Goal: Task Accomplishment & Management: Complete application form

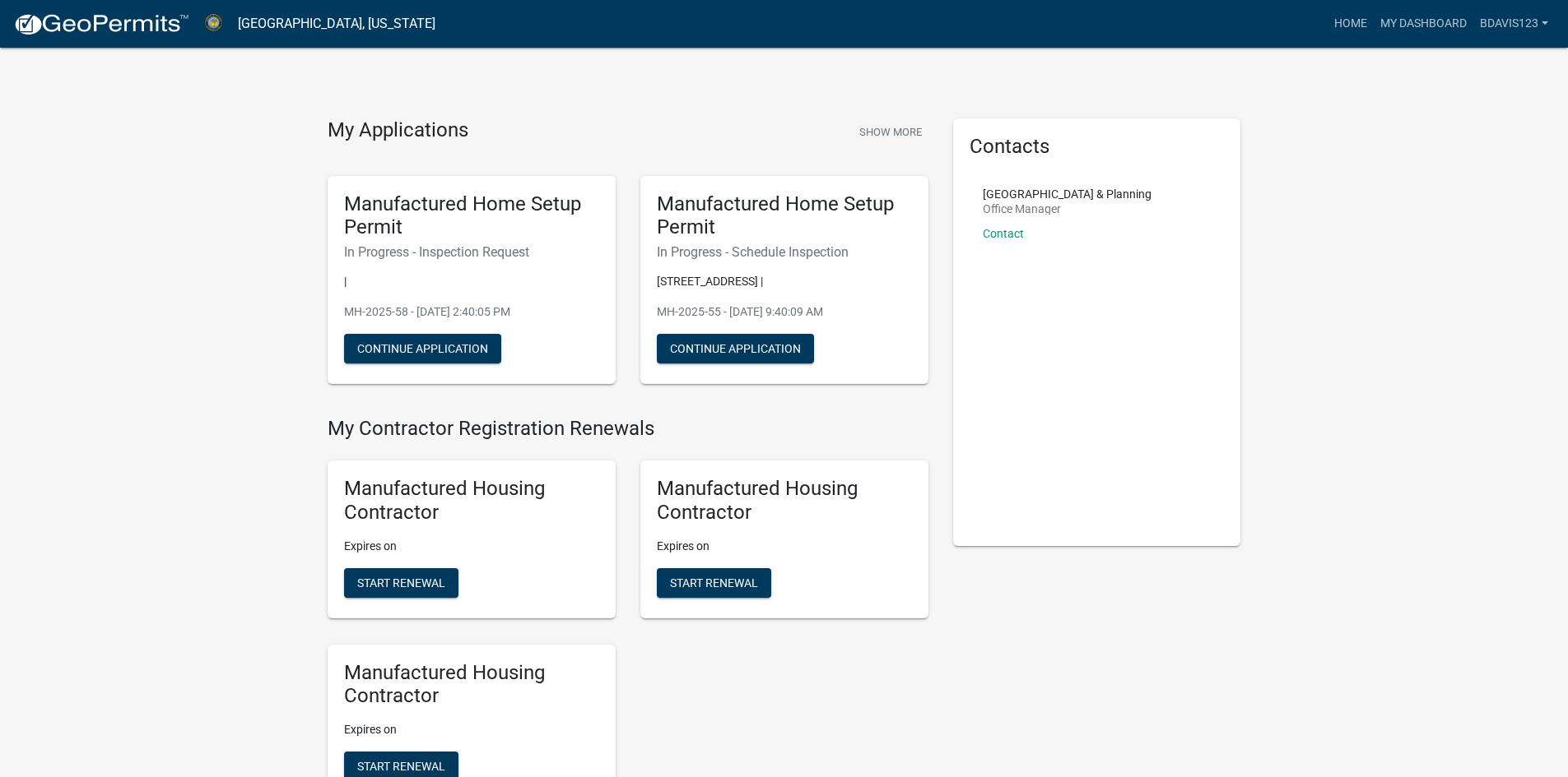
click at [751, 259] on h6 "In Progress - Schedule Inspection" at bounding box center [784, 252] width 255 height 16
click at [774, 344] on button "Continue Application" at bounding box center [736, 349] width 157 height 30
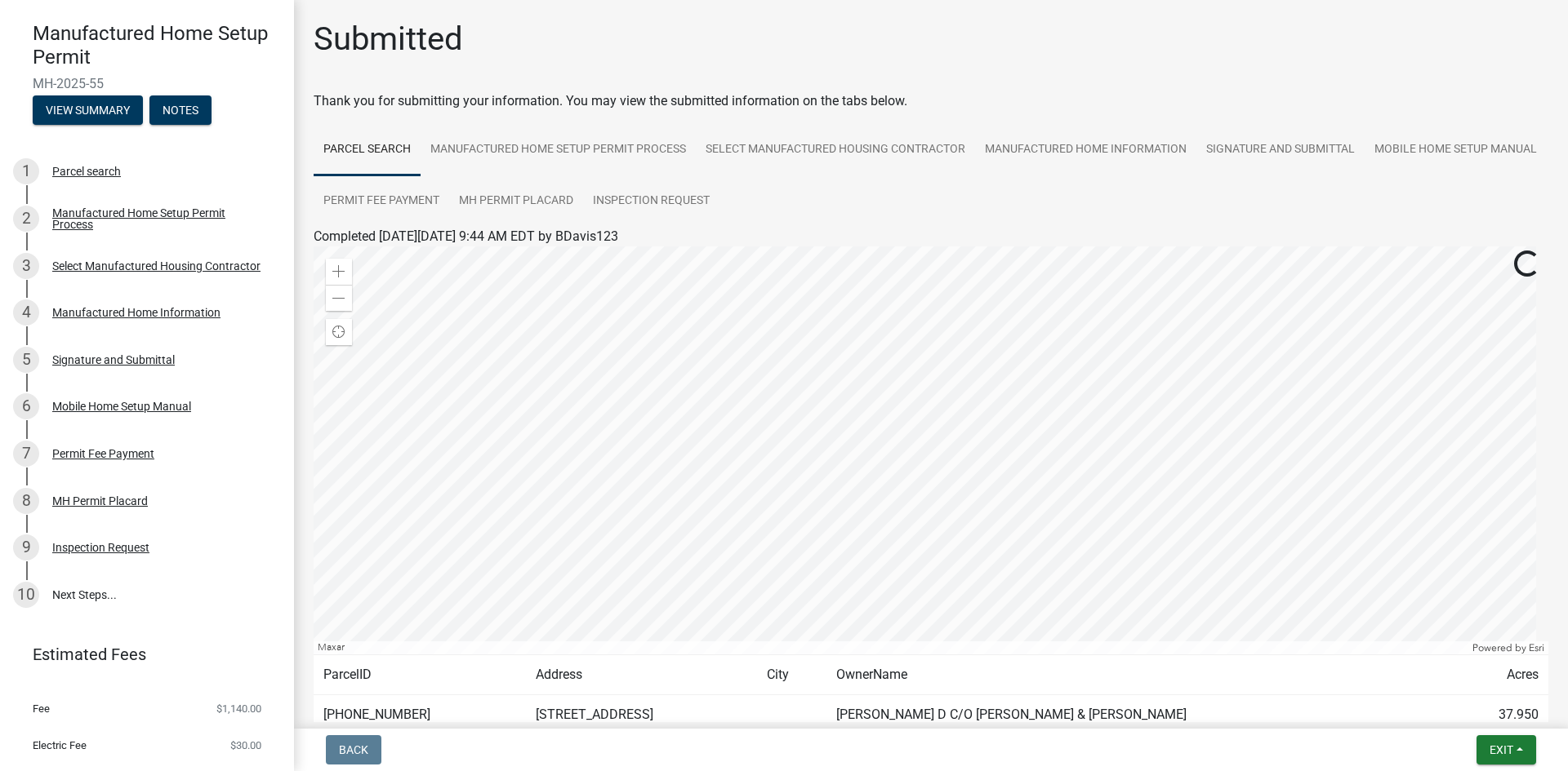
scroll to position [163, 0]
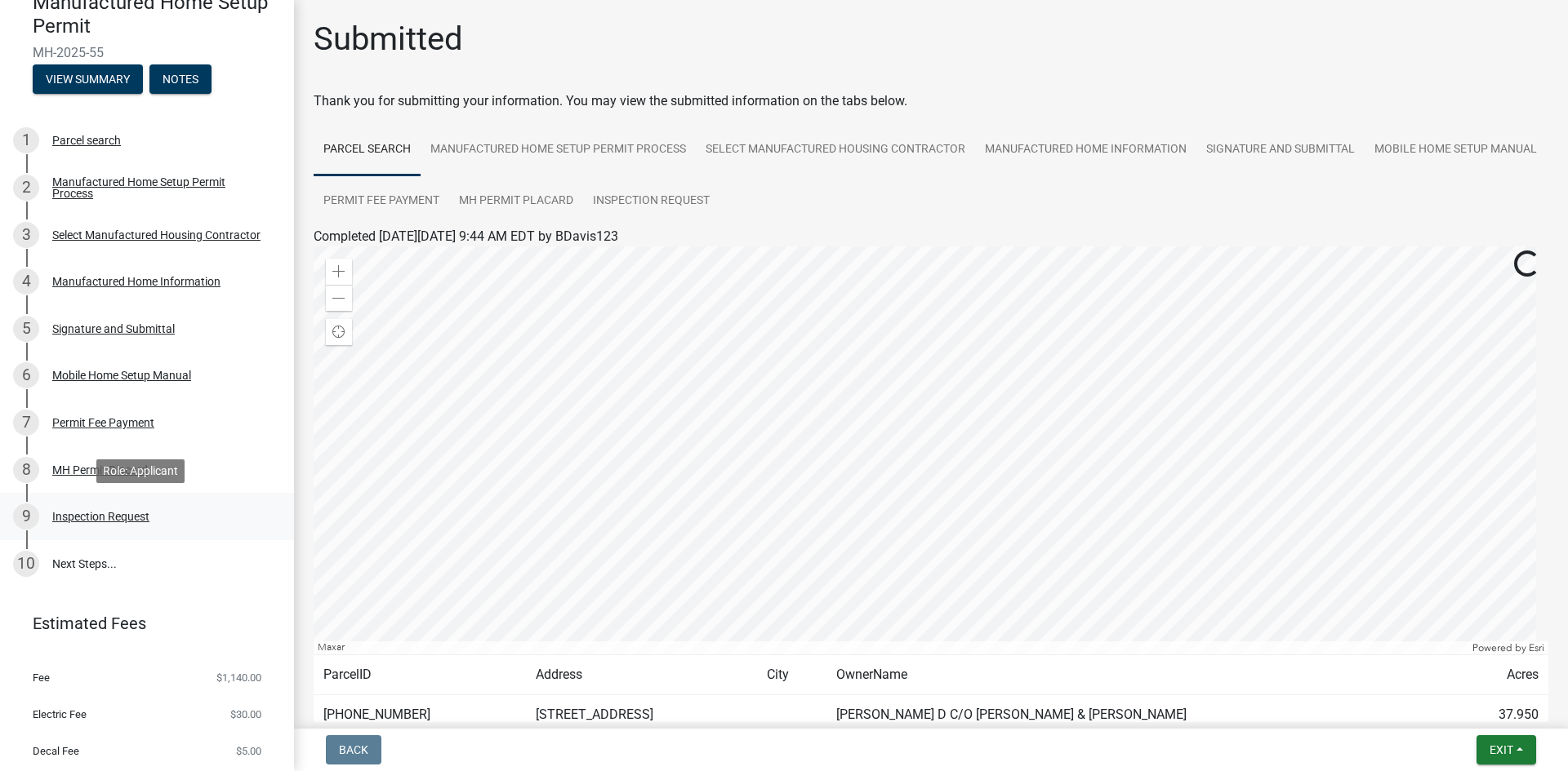
click at [110, 514] on div "Inspection Request" at bounding box center [101, 516] width 97 height 11
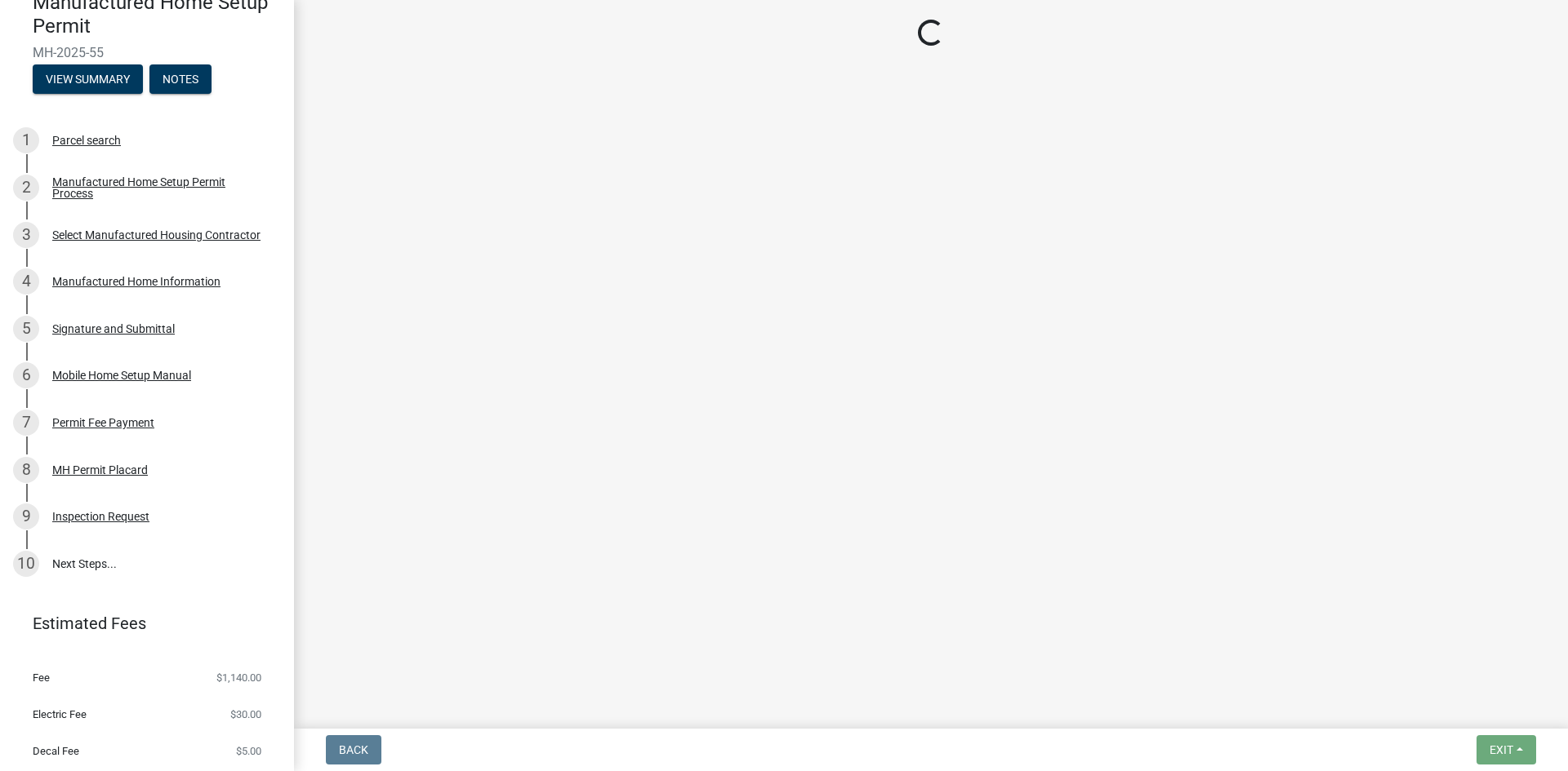
select select "3cbf7a18-e44b-4eec-a547-04bd26fc95cb"
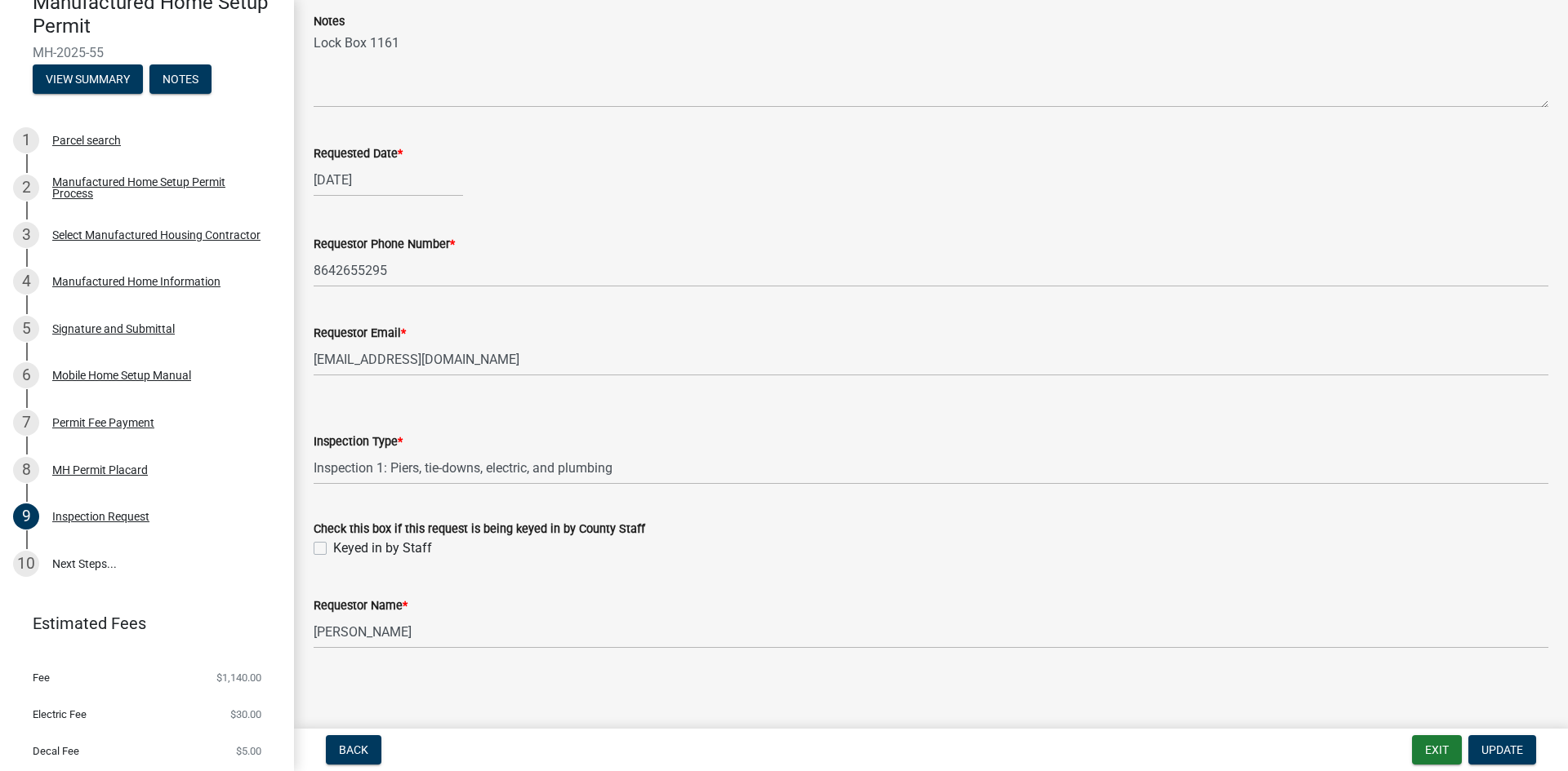
scroll to position [106, 0]
click at [1513, 748] on span "Update" at bounding box center [1502, 749] width 42 height 13
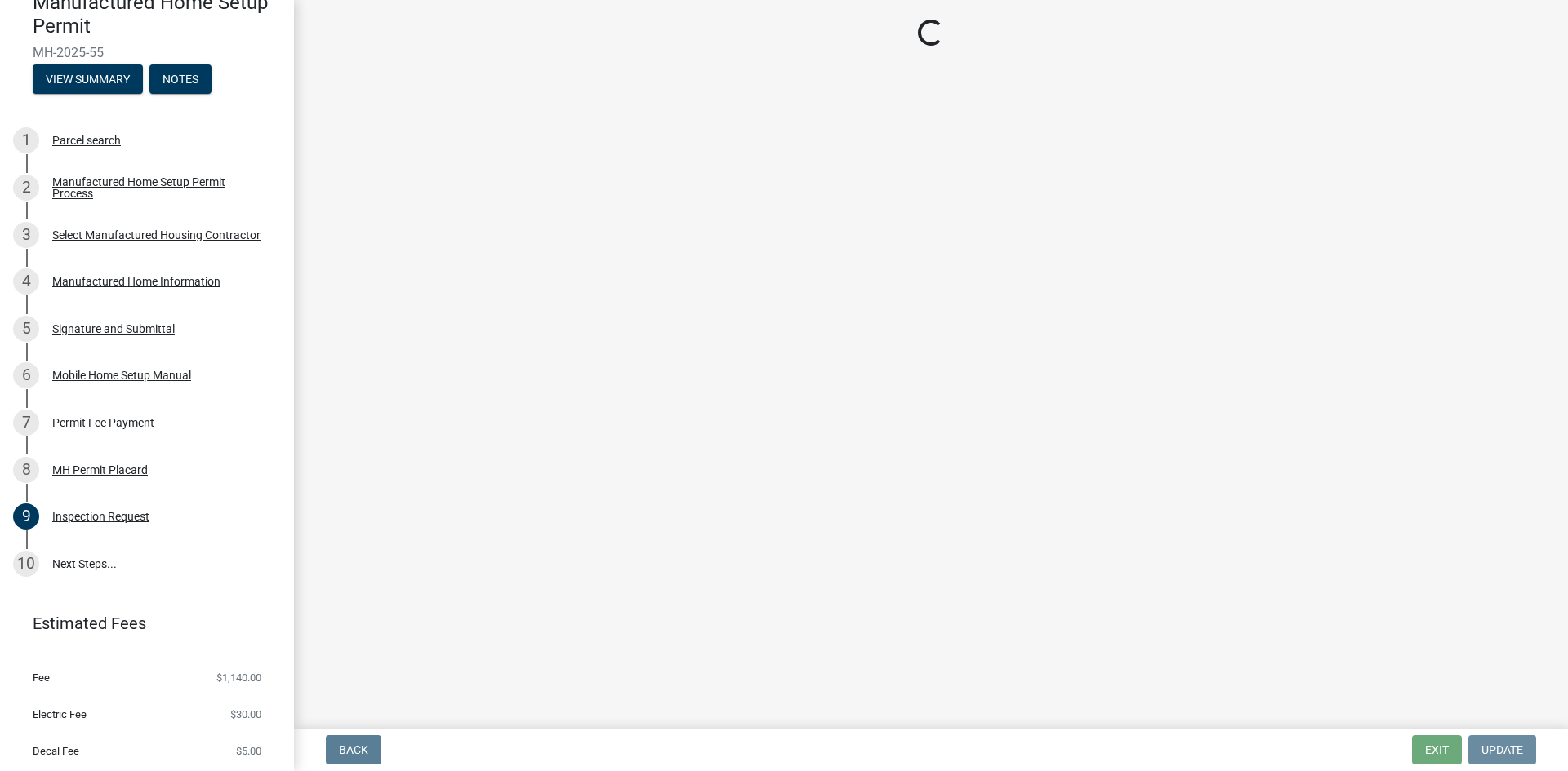
scroll to position [0, 0]
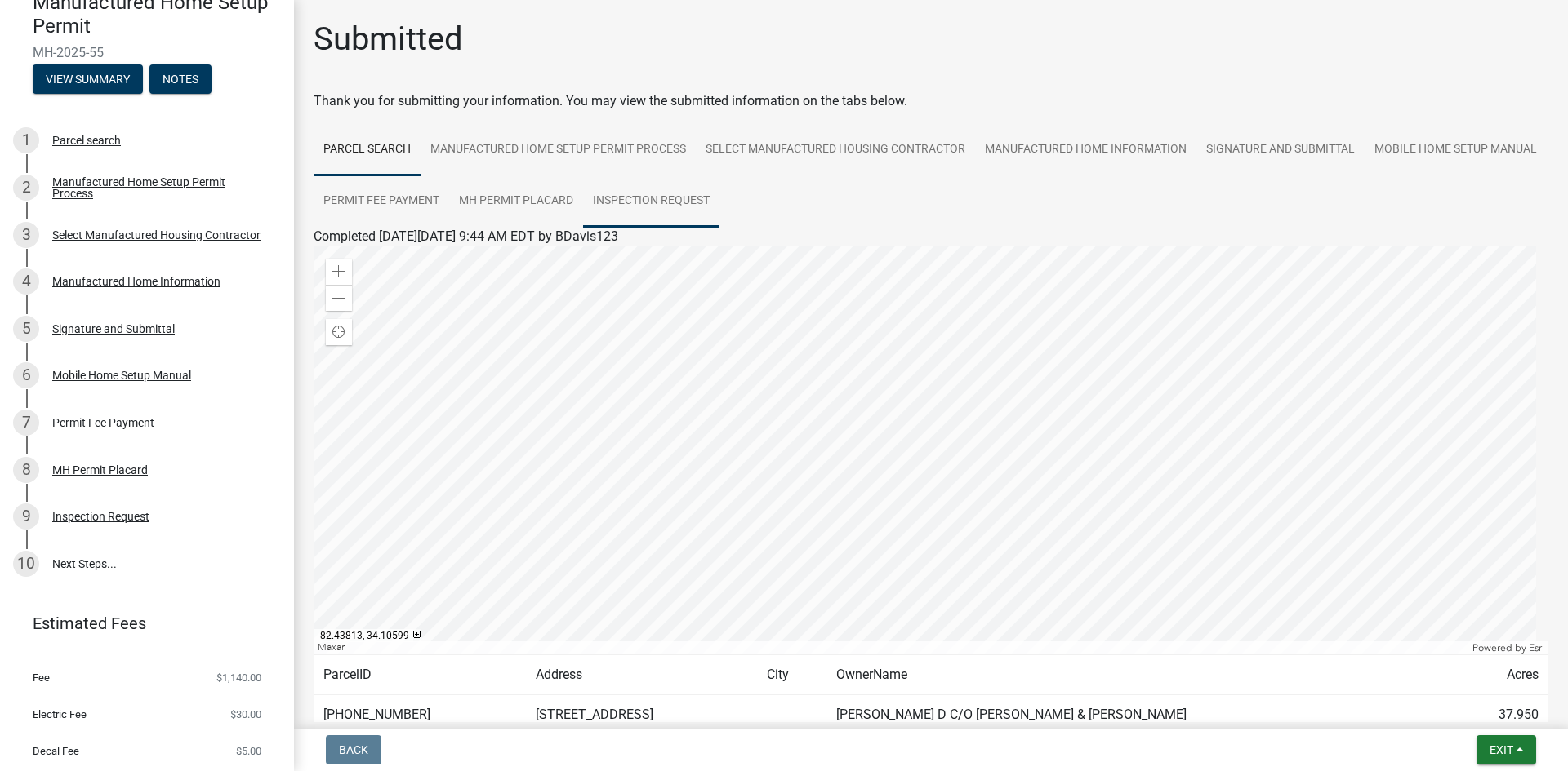
click at [719, 198] on link "Inspection Request" at bounding box center [651, 202] width 136 height 52
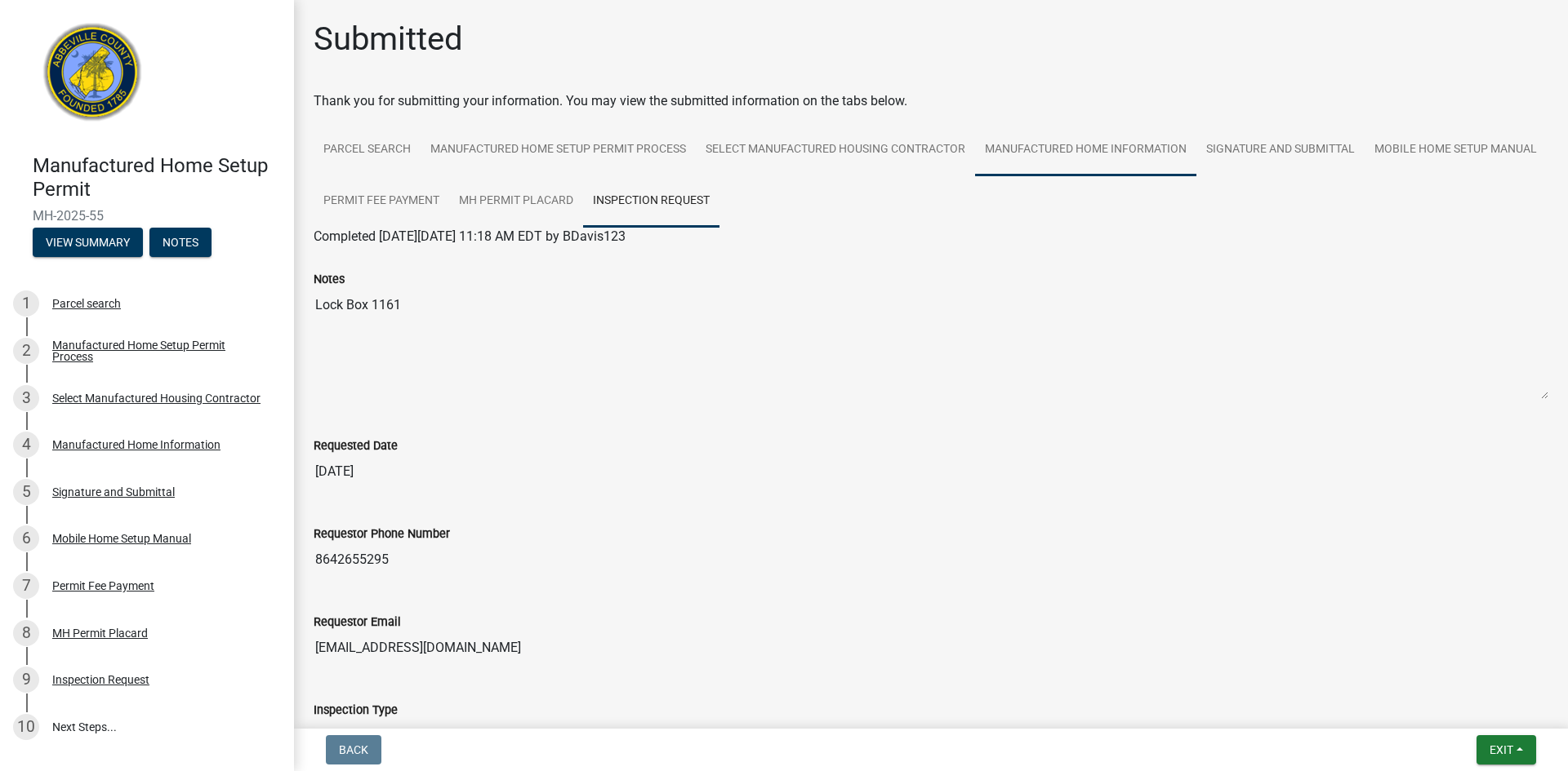
click at [1012, 151] on link "Manufactured Home Information" at bounding box center [1085, 150] width 221 height 52
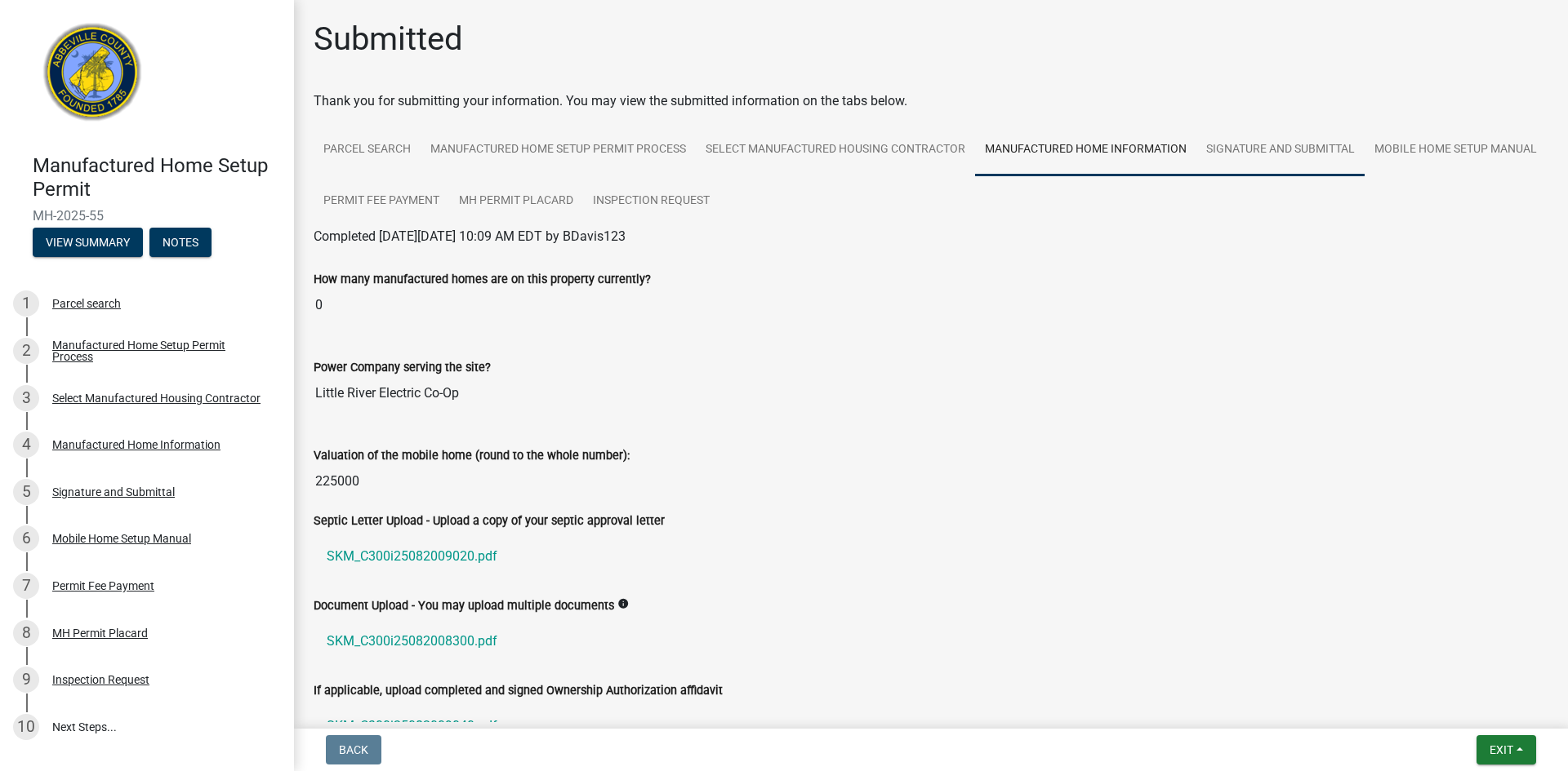
click at [1259, 152] on link "Signature and Submittal" at bounding box center [1280, 150] width 168 height 52
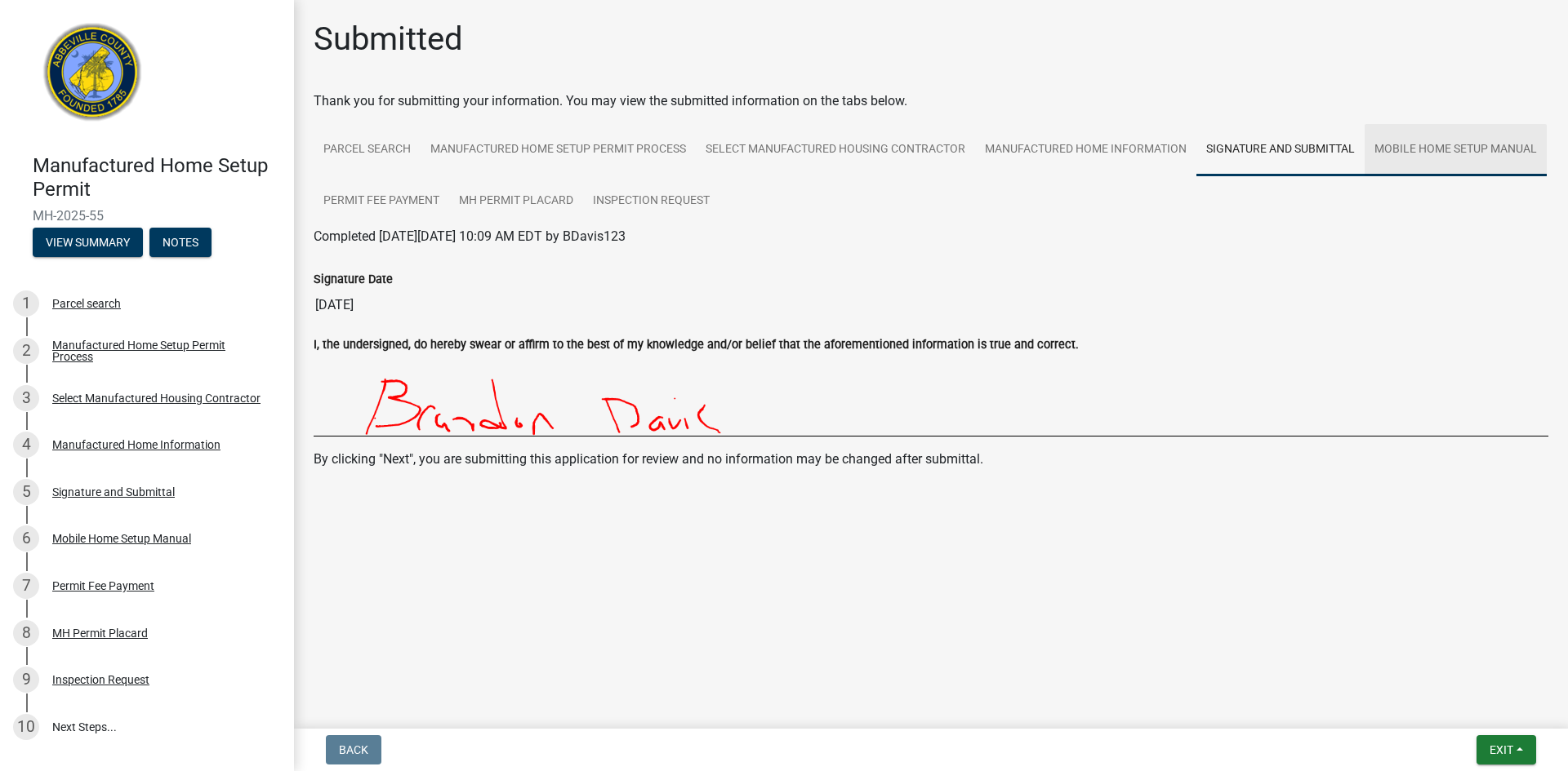
click at [1364, 177] on link "Mobile Home Setup Manual" at bounding box center [1455, 150] width 182 height 52
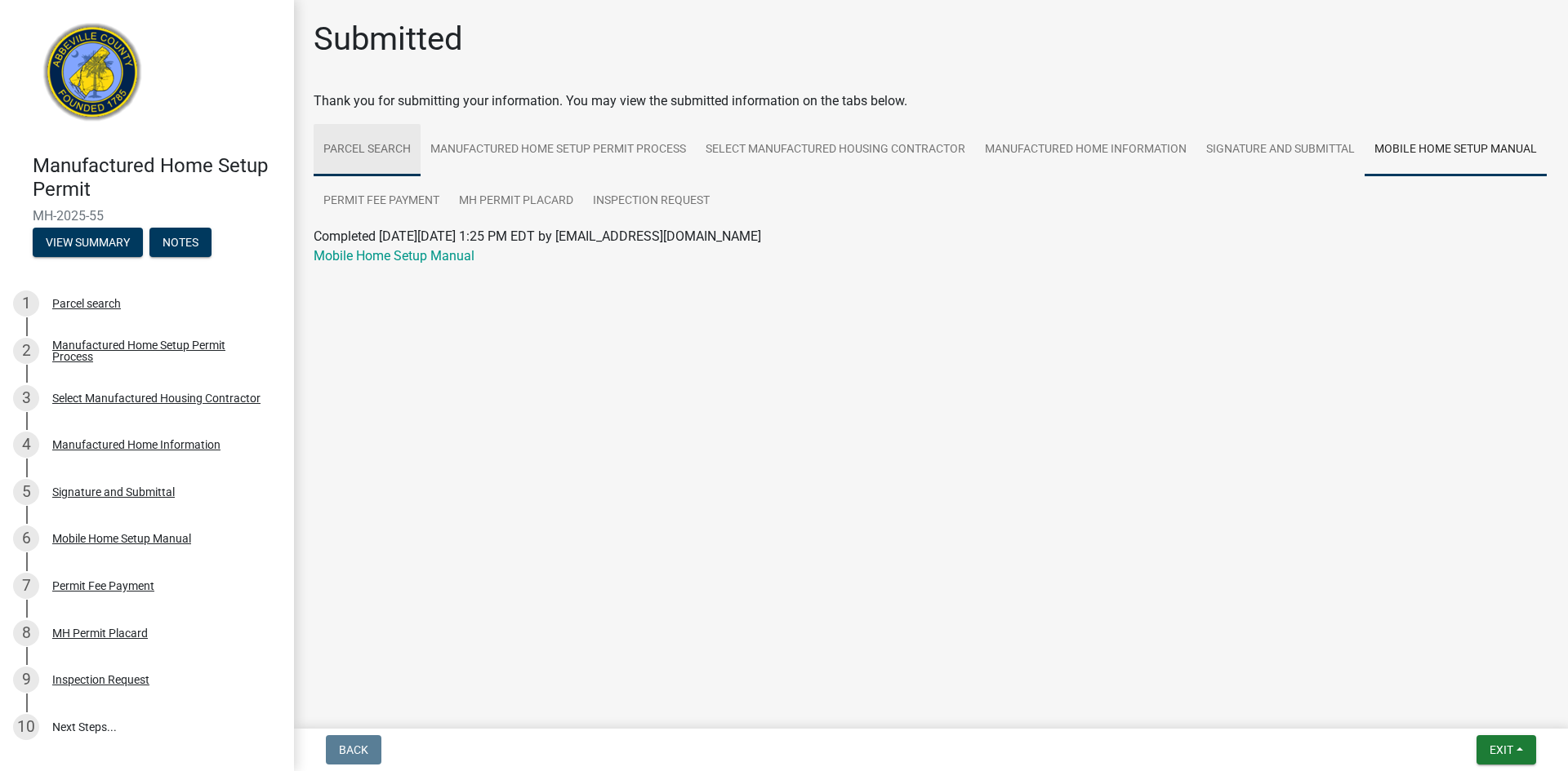
click at [387, 155] on link "Parcel search" at bounding box center [367, 150] width 107 height 52
